Goal: Information Seeking & Learning: Learn about a topic

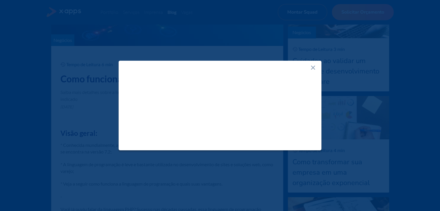
scroll to position [231, 0]
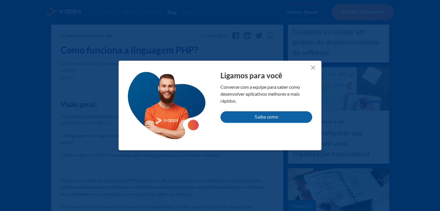
click at [313, 68] on line at bounding box center [312, 67] width 3 height 3
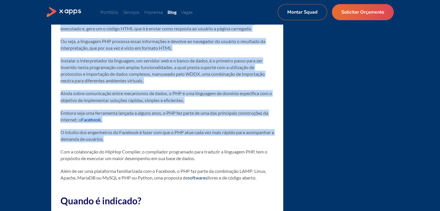
scroll to position [810, 0]
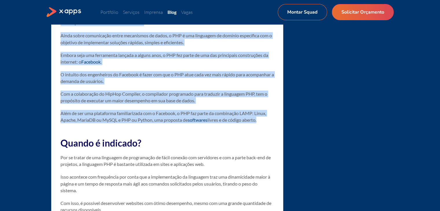
drag, startPoint x: 60, startPoint y: 98, endPoint x: 267, endPoint y: 126, distance: 208.8
click at [267, 126] on div "Visão geral: * Conhecida mundialmente, a linguagem PHP foi criada em 1994, pass…" at bounding box center [167, 109] width 214 height 1177
copy div "Loremipsum do sitametcon, adi eli se doeiusmodt incididu ut LAB, etd magnaaliqu…"
click at [80, 92] on div "Visão geral: * Conhecida mundialmente, a linguagem PHP foi criada em 1994, pass…" at bounding box center [167, 109] width 214 height 1177
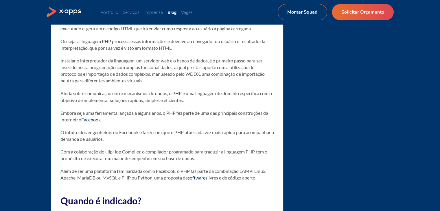
scroll to position [723, 0]
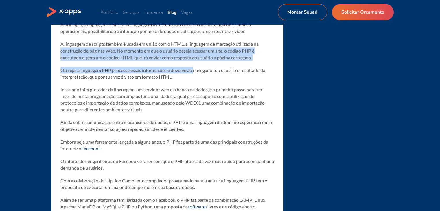
drag, startPoint x: 63, startPoint y: 55, endPoint x: 194, endPoint y: 75, distance: 133.2
click at [194, 75] on div "Tempo de Leitura 6 min Compartilhar Como funciona a linguagem PHP? Saiba mais d…" at bounding box center [167, 169] width 232 height 1278
click at [194, 75] on p "Ou seja, a linguagem PHP processa essas informações e devolve ao navegador do u…" at bounding box center [167, 73] width 214 height 13
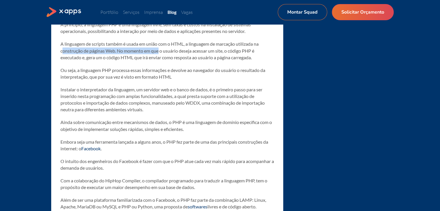
drag, startPoint x: 61, startPoint y: 56, endPoint x: 161, endPoint y: 58, distance: 99.9
click at [161, 58] on p "A linguagem de scripts também é usada em união com o HTML, a linguagem de marca…" at bounding box center [167, 51] width 214 height 20
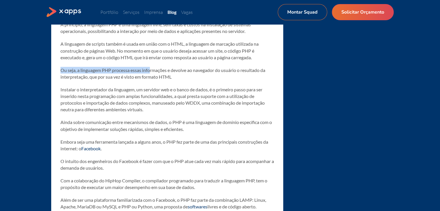
drag, startPoint x: 60, startPoint y: 75, endPoint x: 163, endPoint y: 80, distance: 102.5
click at [159, 80] on p "Ou seja, a linguagem PHP processa essas informações e devolve ao navegador do u…" at bounding box center [167, 73] width 214 height 13
click at [172, 80] on p "Ou seja, a linguagem PHP processa essas informações e devolve ao navegador do u…" at bounding box center [167, 73] width 214 height 13
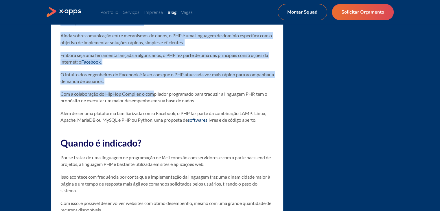
scroll to position [868, 0]
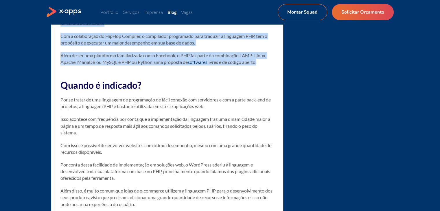
drag, startPoint x: 59, startPoint y: 70, endPoint x: 260, endPoint y: 71, distance: 200.8
click at [260, 71] on div "Tempo de Leitura 6 min Compartilhar Como funciona a linguagem PHP? Saiba mais d…" at bounding box center [167, 24] width 232 height 1278
copy div "Loremipsum do sitametcon, adi eli se doeiusmodt incididu ut LAB, etd magnaaliqu…"
click at [103, 54] on div "Visão geral: * Conhecida mundialmente, a linguagem PHP foi criada em 1994, pass…" at bounding box center [167, 51] width 214 height 1177
